Goal: Transaction & Acquisition: Purchase product/service

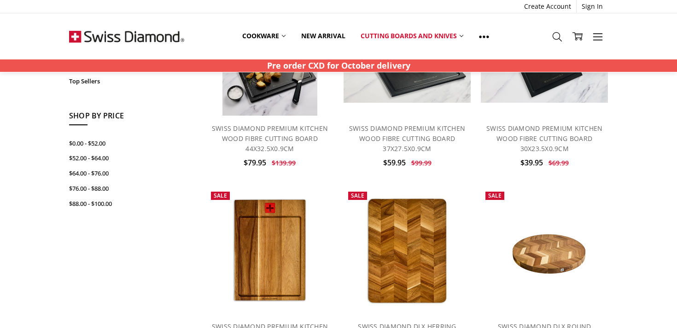
scroll to position [208, 0]
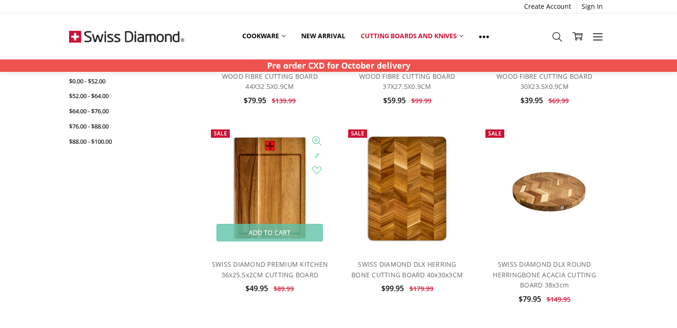
click at [293, 179] on img at bounding box center [269, 188] width 97 height 127
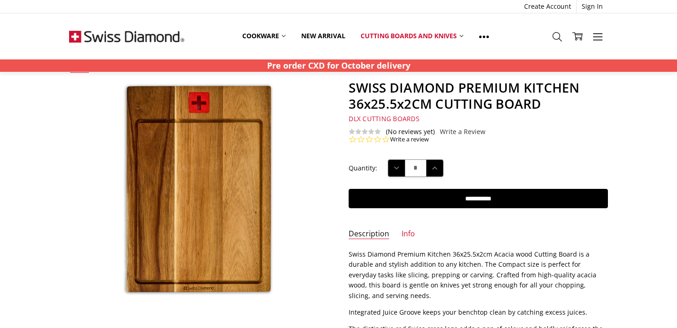
scroll to position [68, 0]
